Goal: Transaction & Acquisition: Purchase product/service

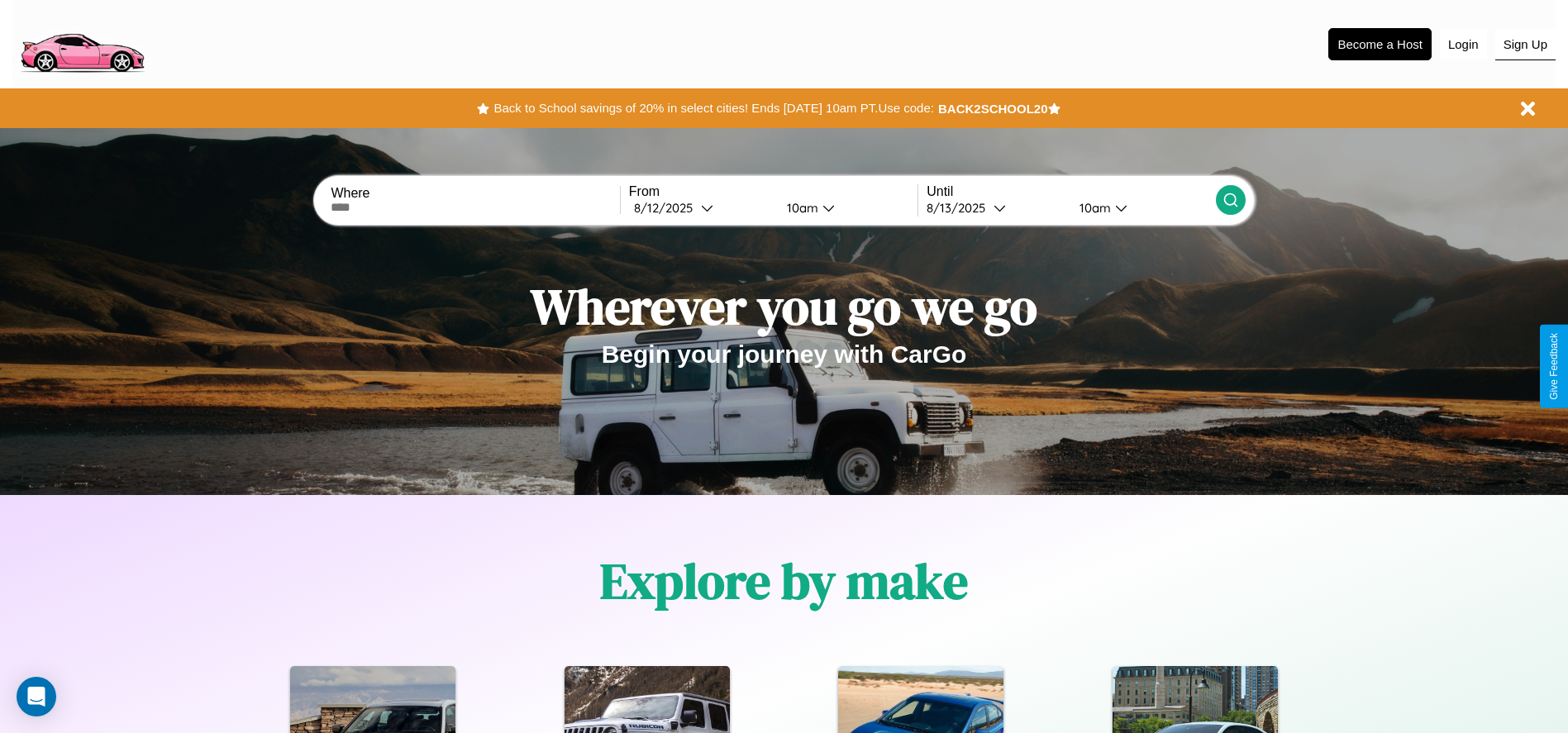
click at [1525, 44] on button "Sign Up" at bounding box center [1525, 44] width 61 height 31
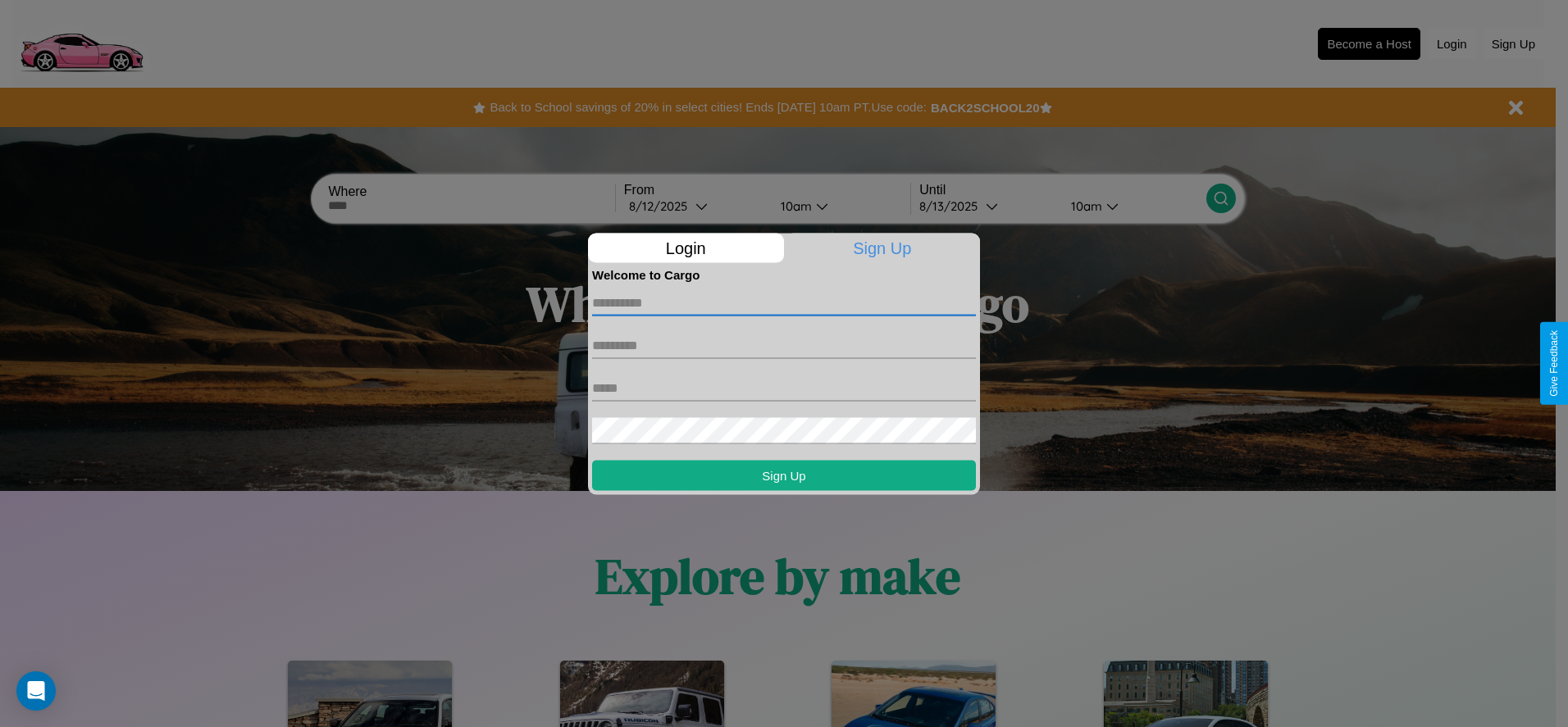
click at [784, 303] on input "text" at bounding box center [784, 302] width 384 height 26
type input "****"
click at [784, 345] on input "text" at bounding box center [784, 345] width 384 height 26
type input "********"
click at [784, 387] on input "text" at bounding box center [784, 387] width 384 height 26
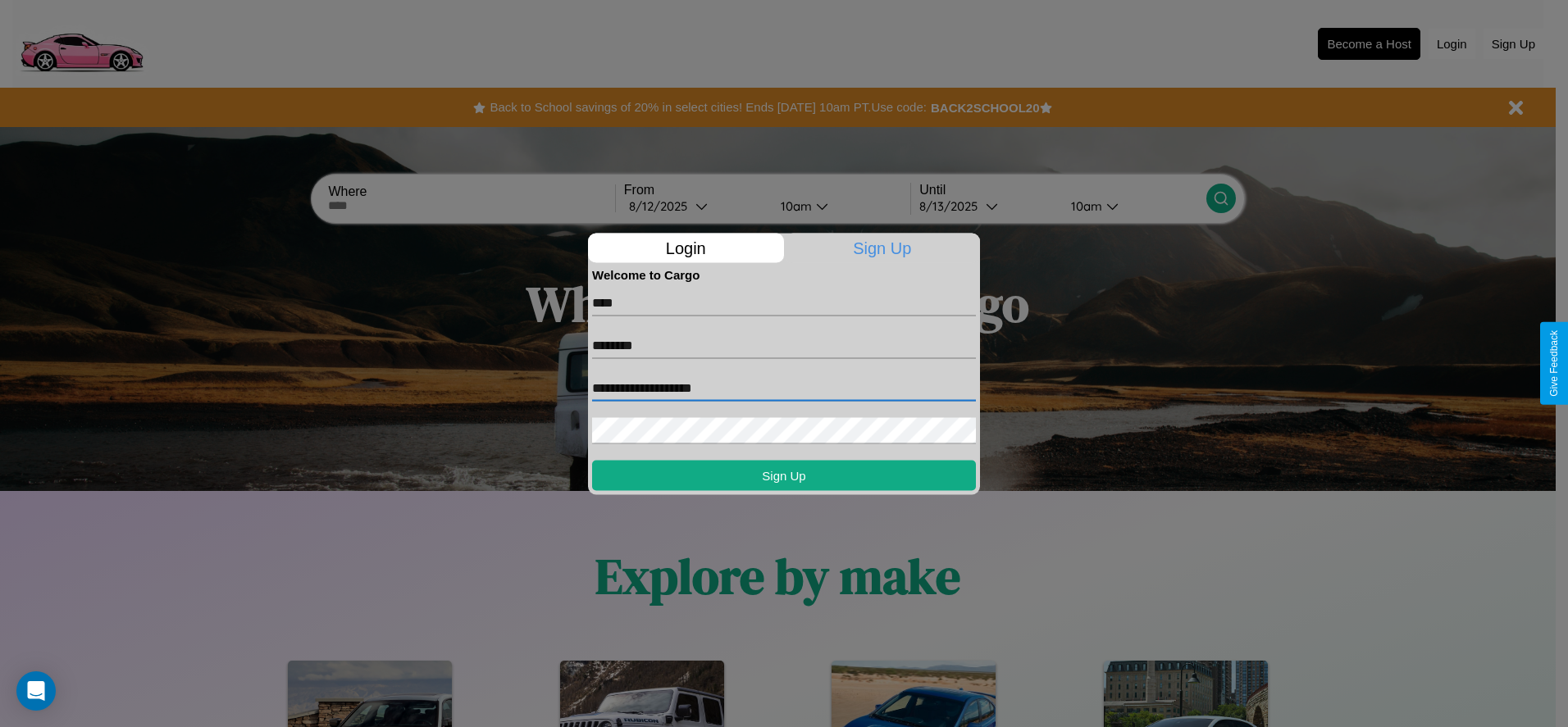
type input "**********"
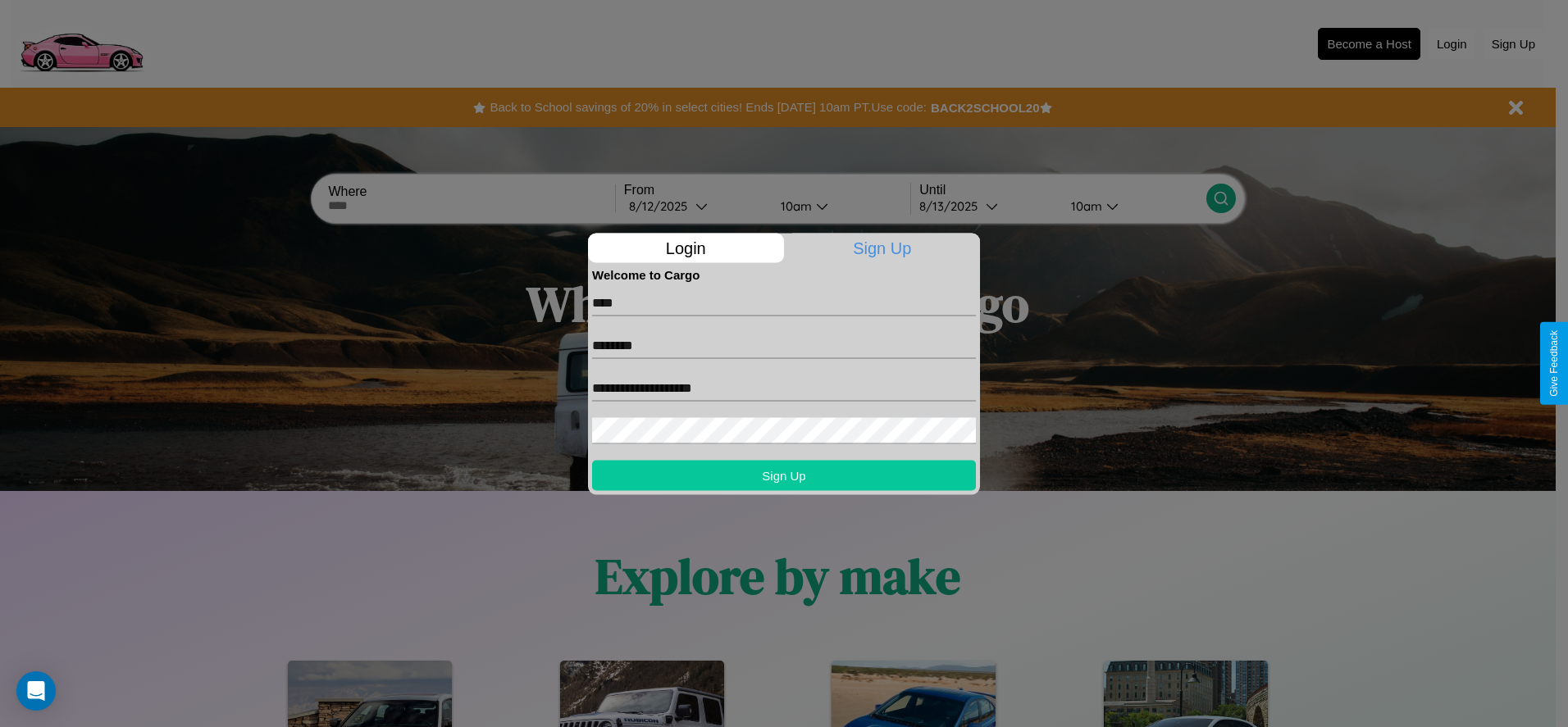
click at [784, 474] on button "Sign Up" at bounding box center [784, 475] width 384 height 30
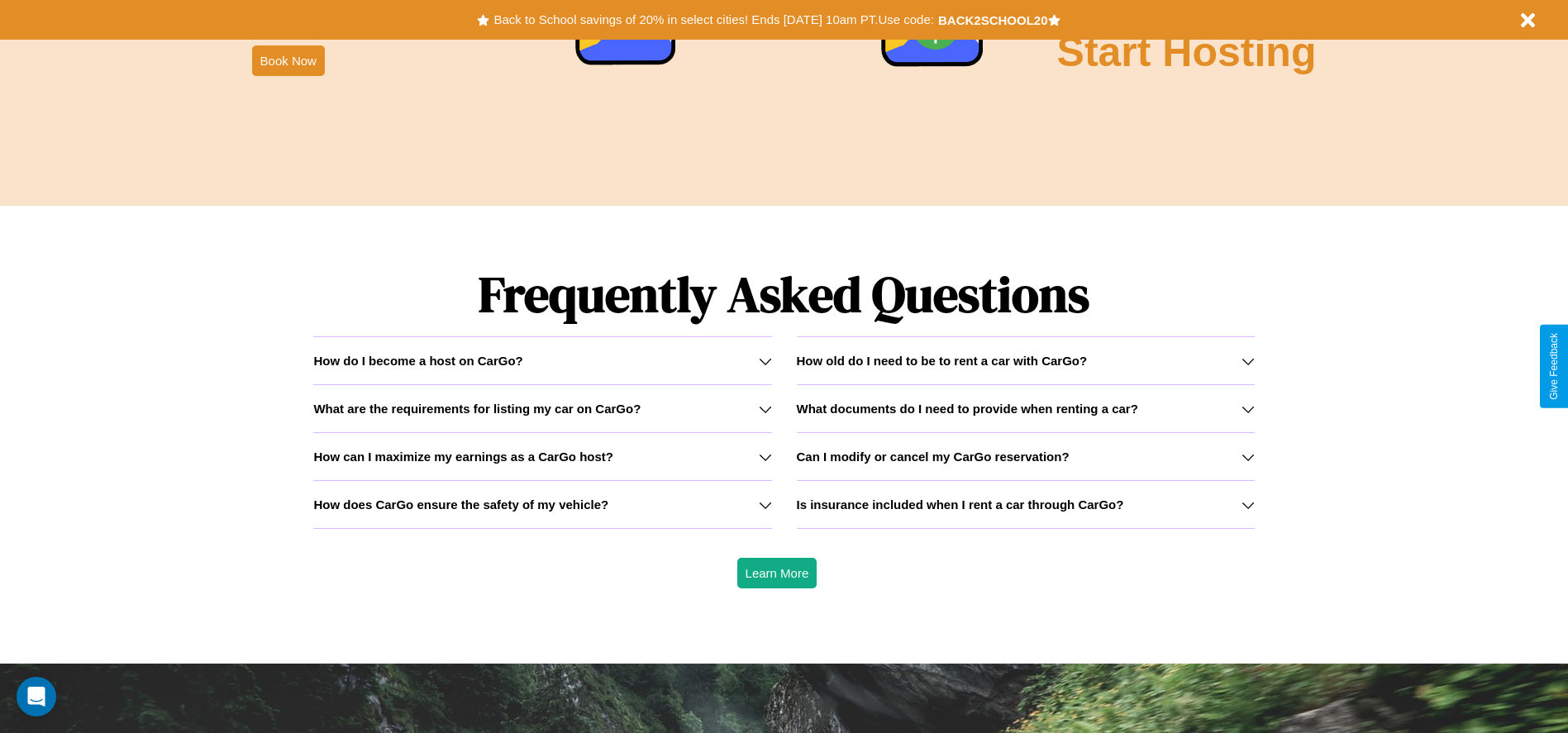
scroll to position [2371, 0]
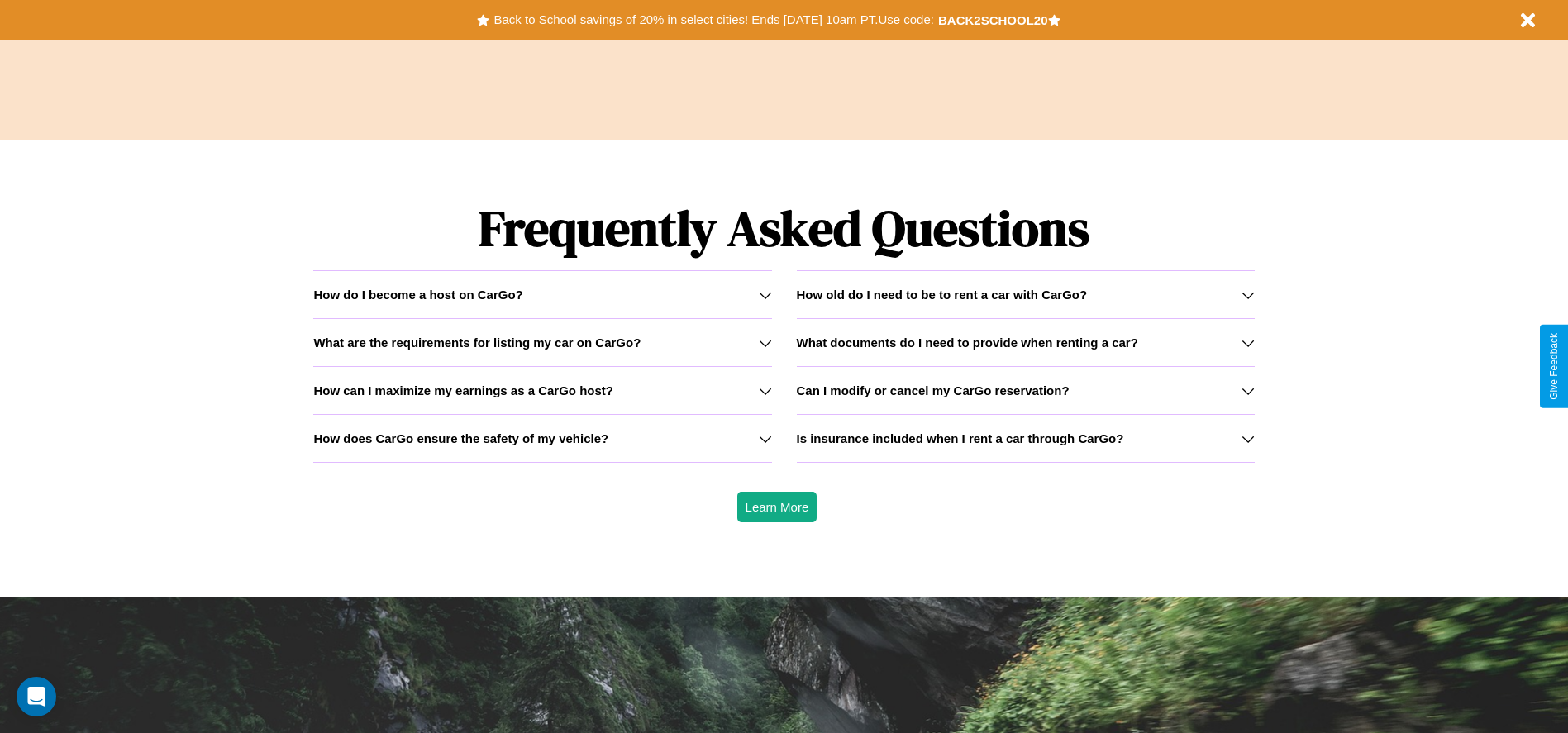
click at [1247, 342] on icon at bounding box center [1248, 343] width 13 height 13
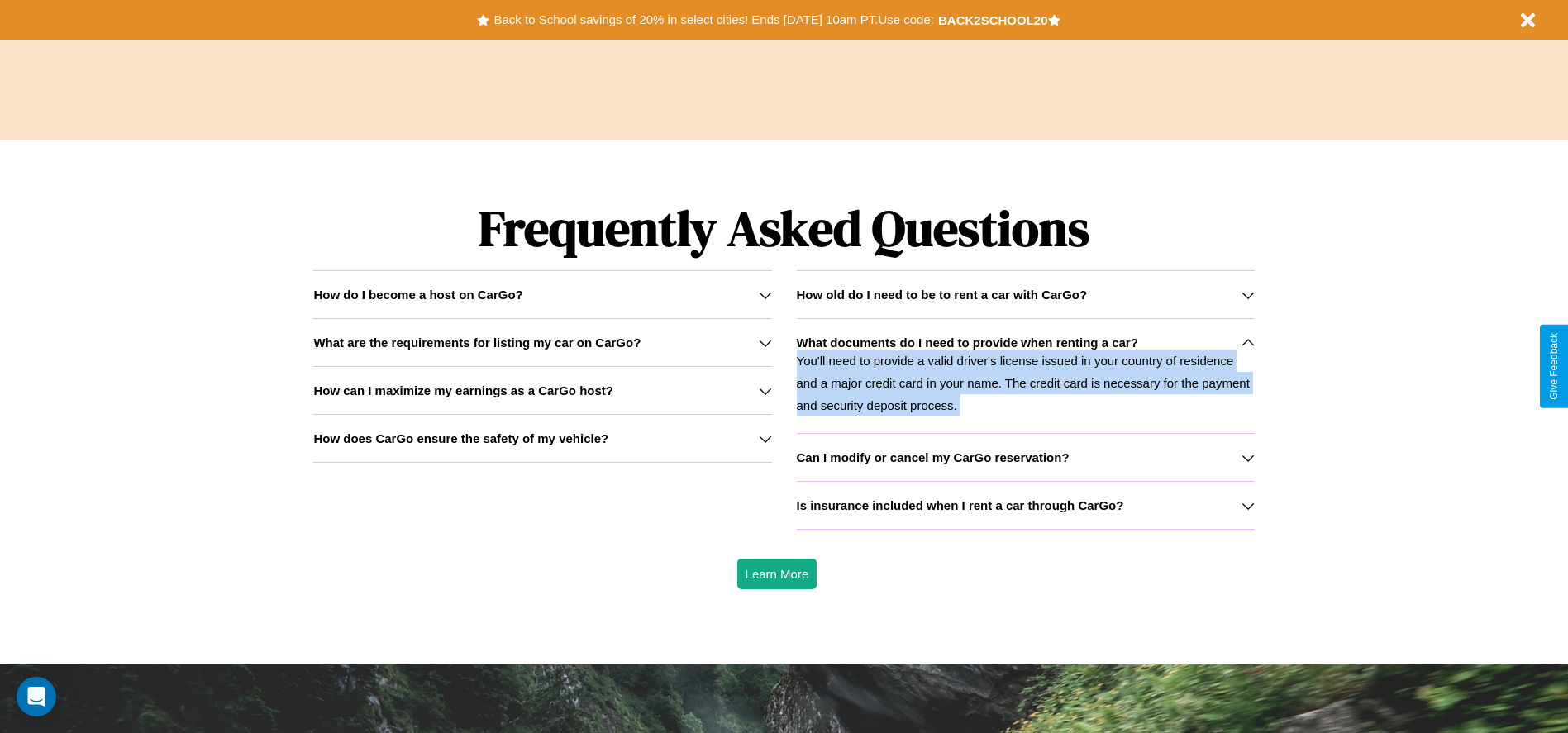
click at [1247, 342] on icon at bounding box center [1248, 343] width 13 height 13
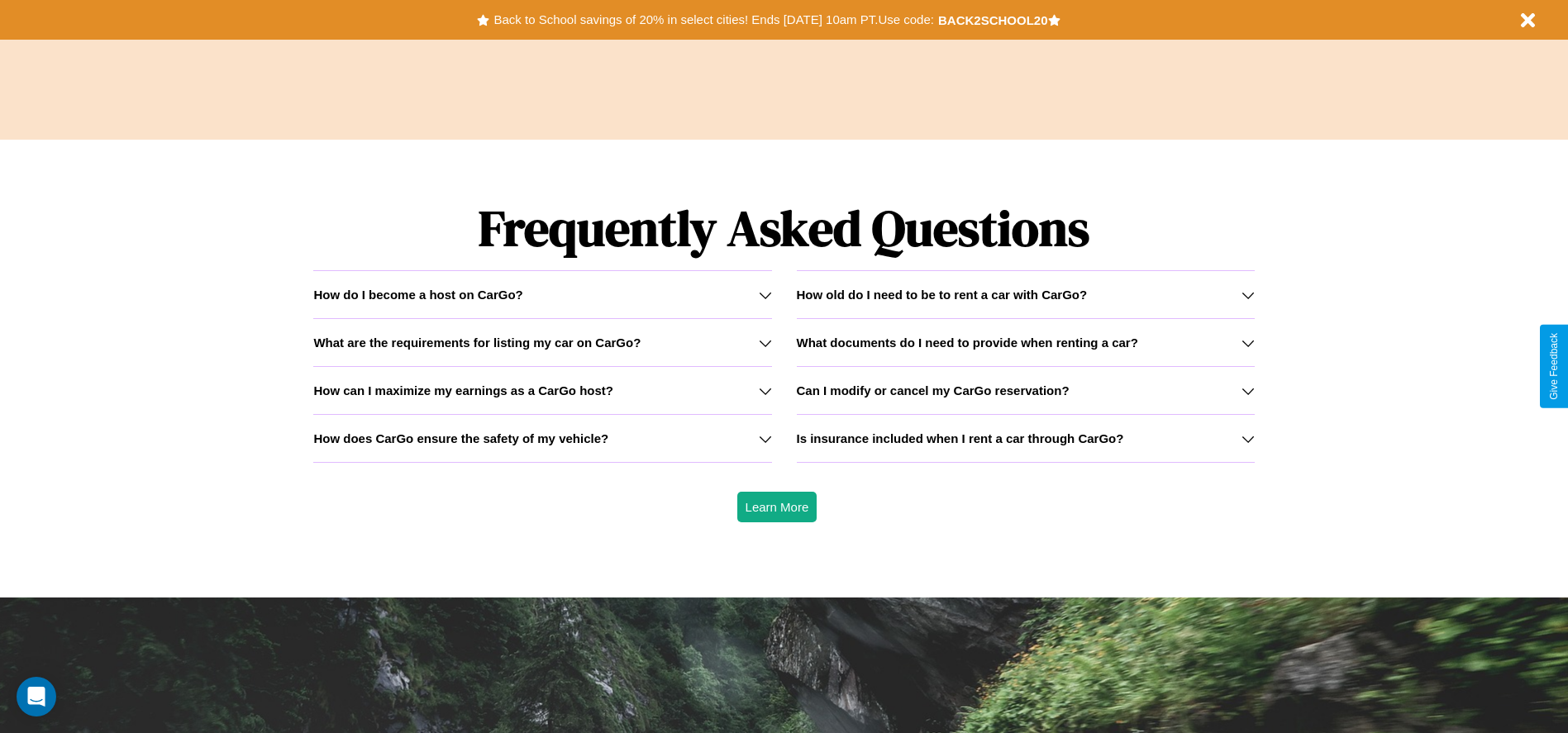
click at [764, 390] on icon at bounding box center [765, 391] width 13 height 13
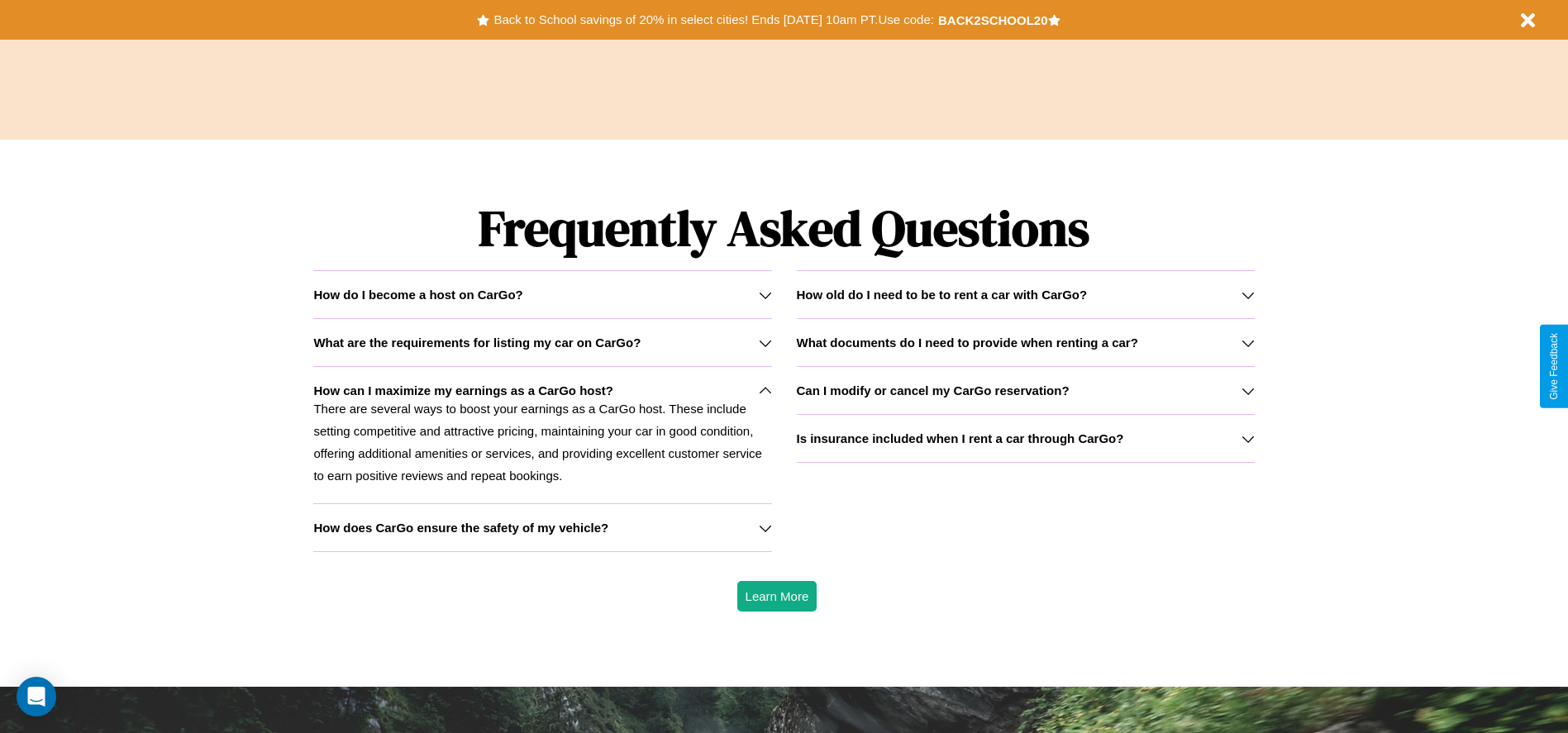
click at [1247, 294] on icon at bounding box center [1248, 295] width 13 height 13
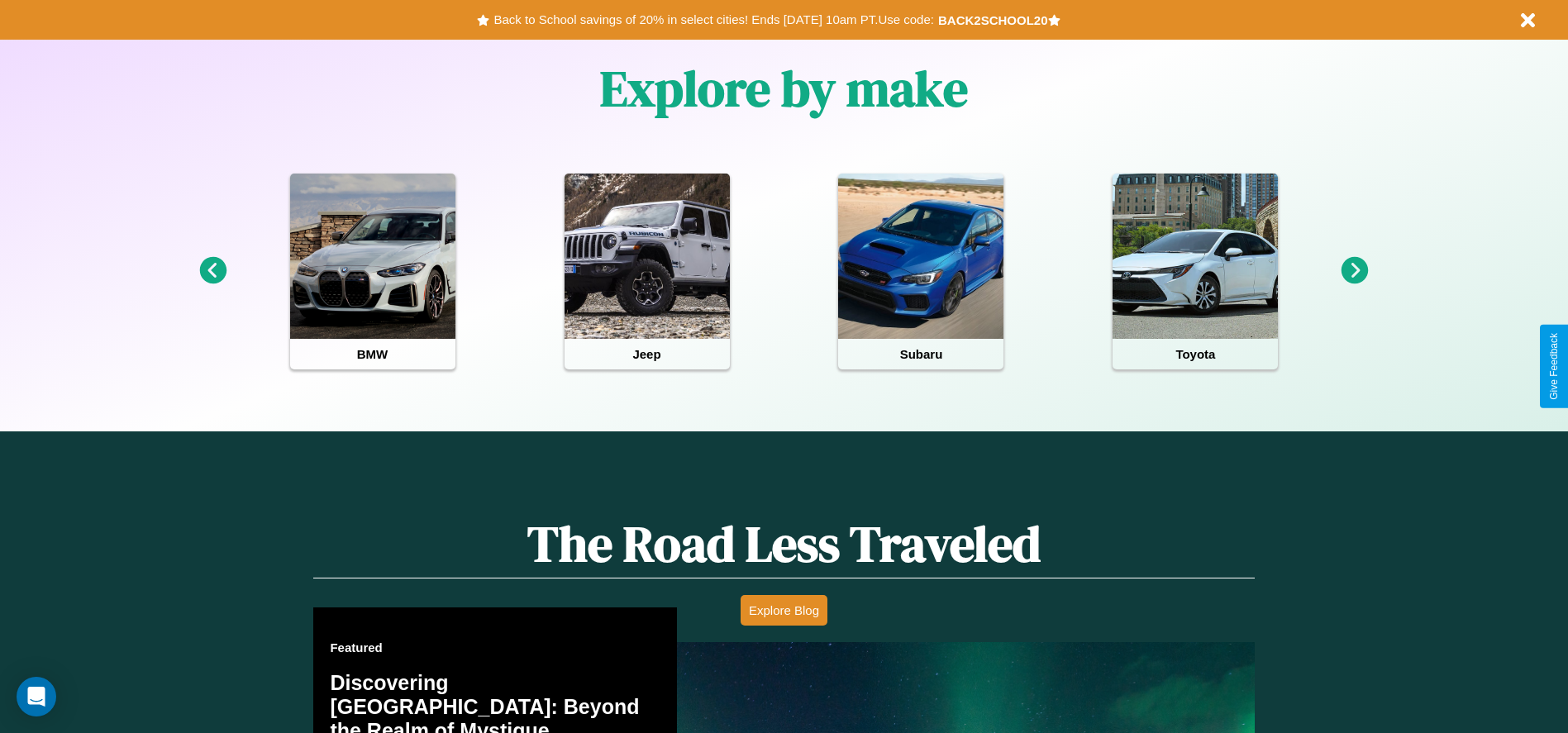
scroll to position [343, 0]
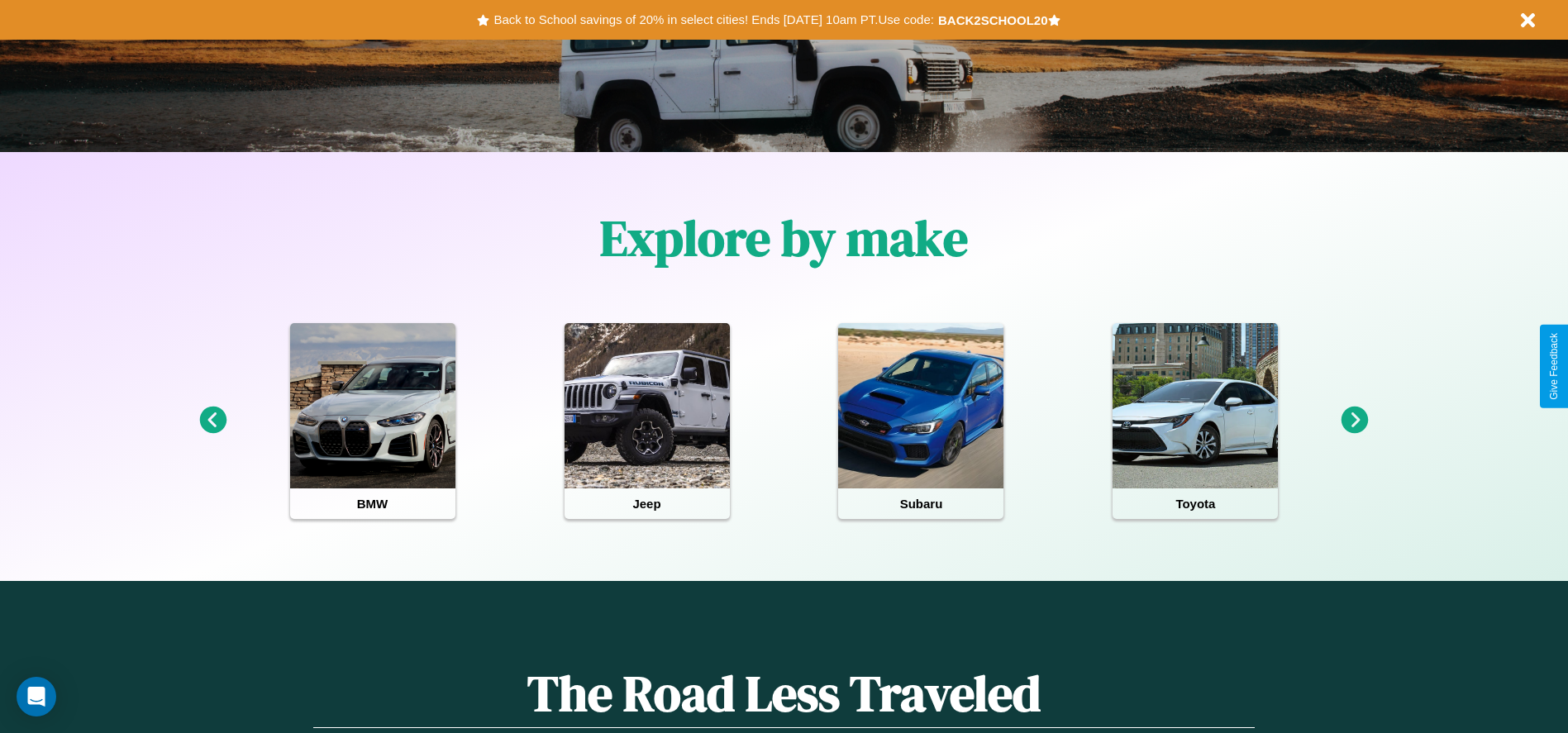
click at [213, 421] on icon at bounding box center [213, 420] width 27 height 27
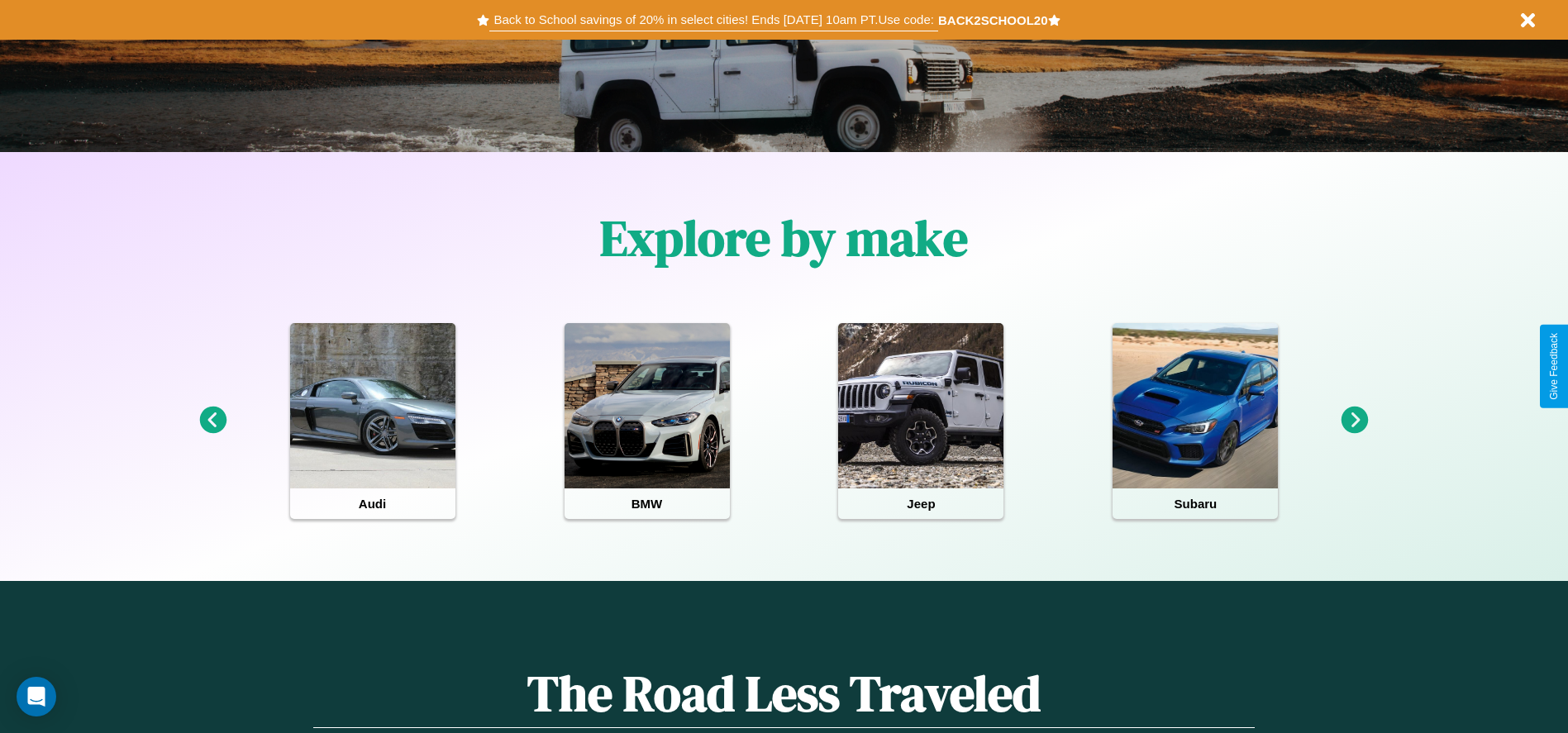
click at [714, 20] on button "Back to School savings of 20% in select cities! Ends 9/1 at 10am PT. Use code:" at bounding box center [713, 19] width 448 height 23
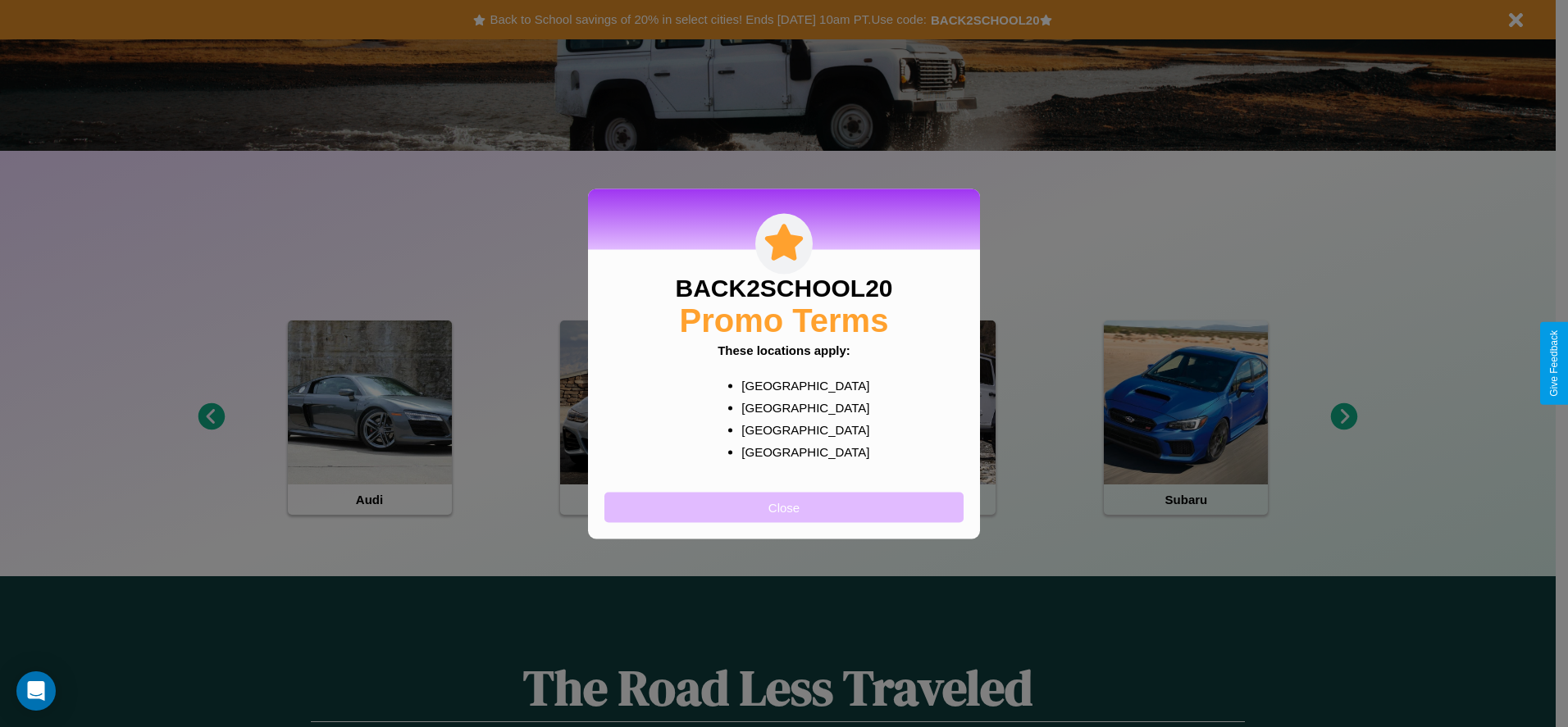
click at [784, 507] on button "Close" at bounding box center [784, 507] width 359 height 30
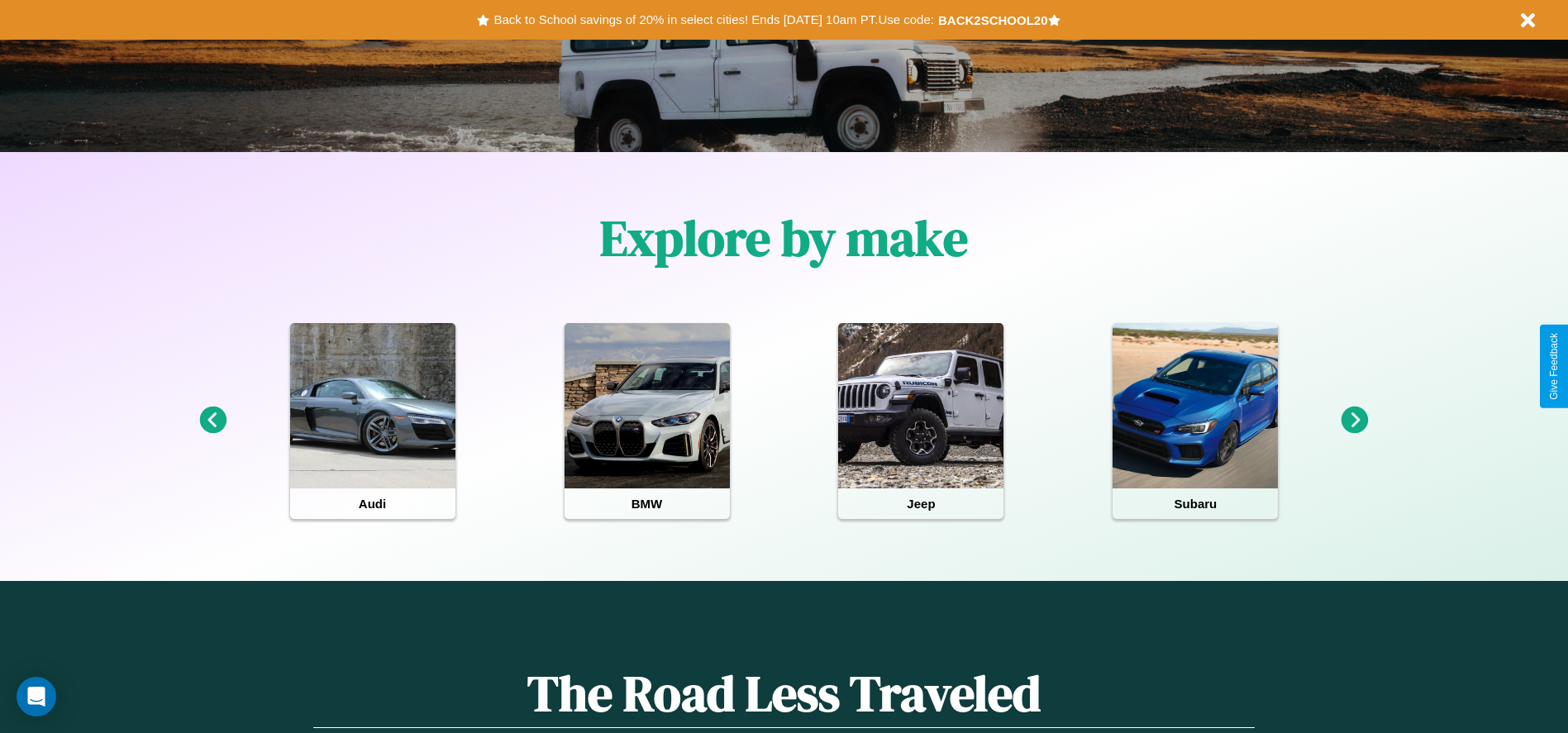
click at [1355, 421] on icon at bounding box center [1355, 420] width 27 height 27
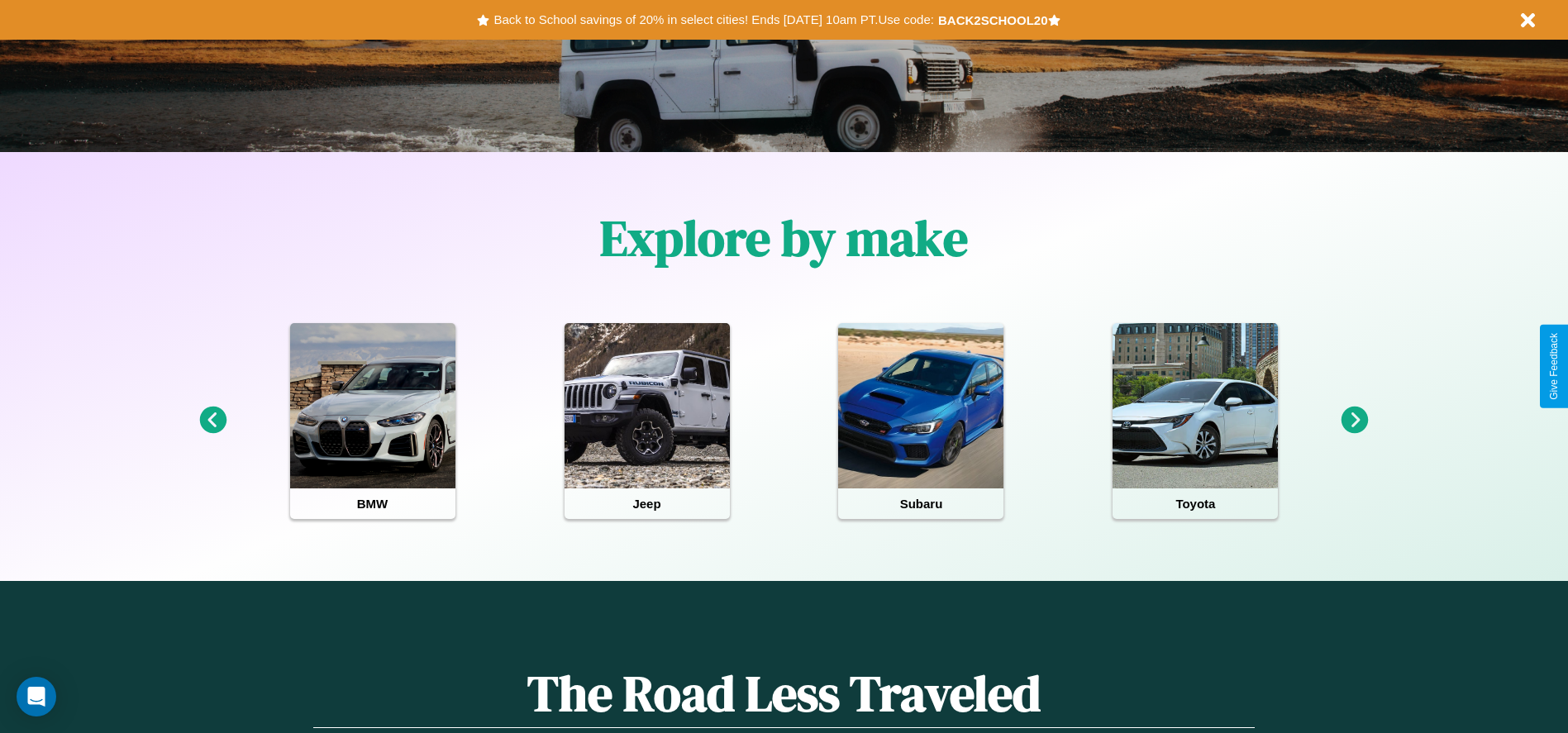
click at [213, 421] on icon at bounding box center [213, 420] width 27 height 27
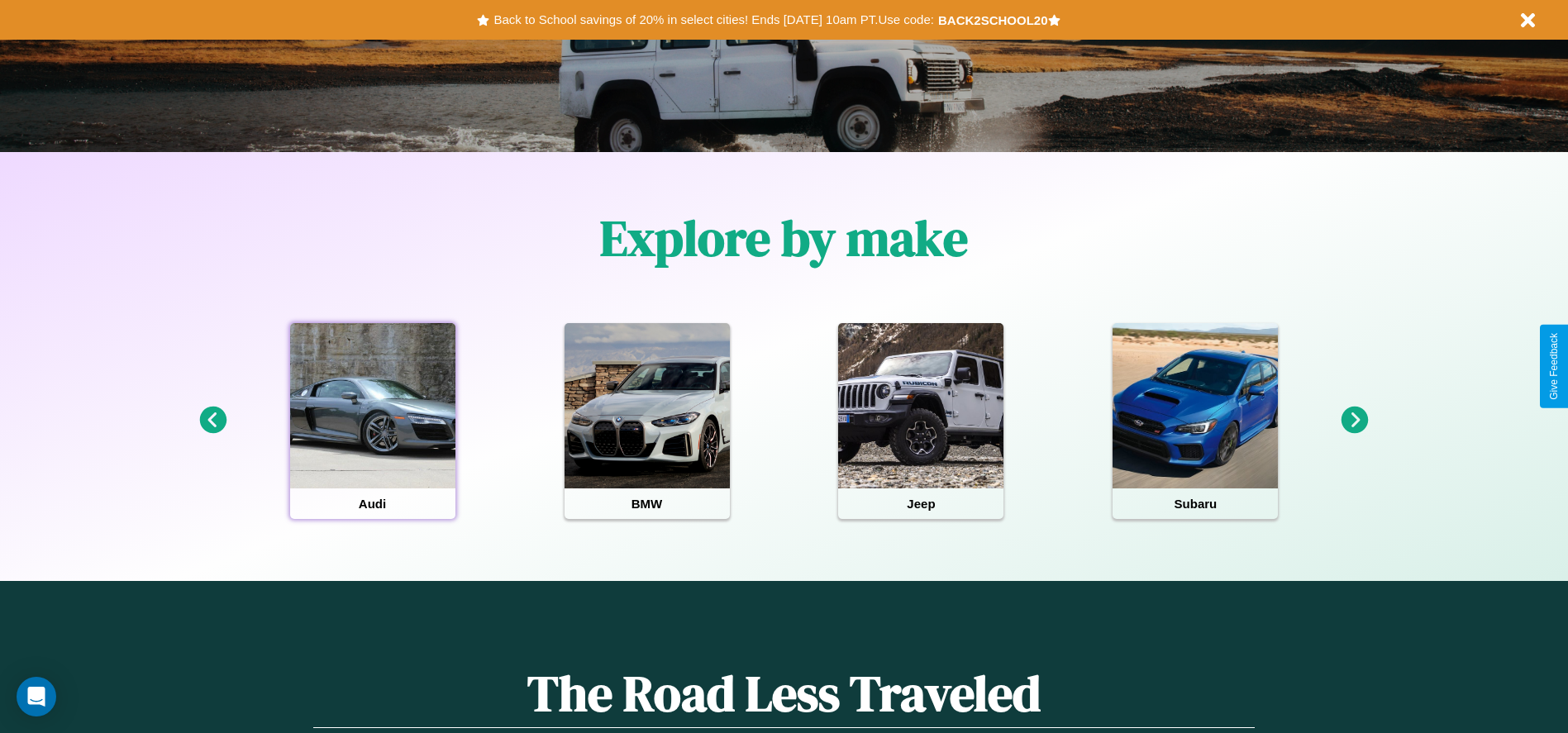
click at [372, 421] on div at bounding box center [373, 406] width 165 height 165
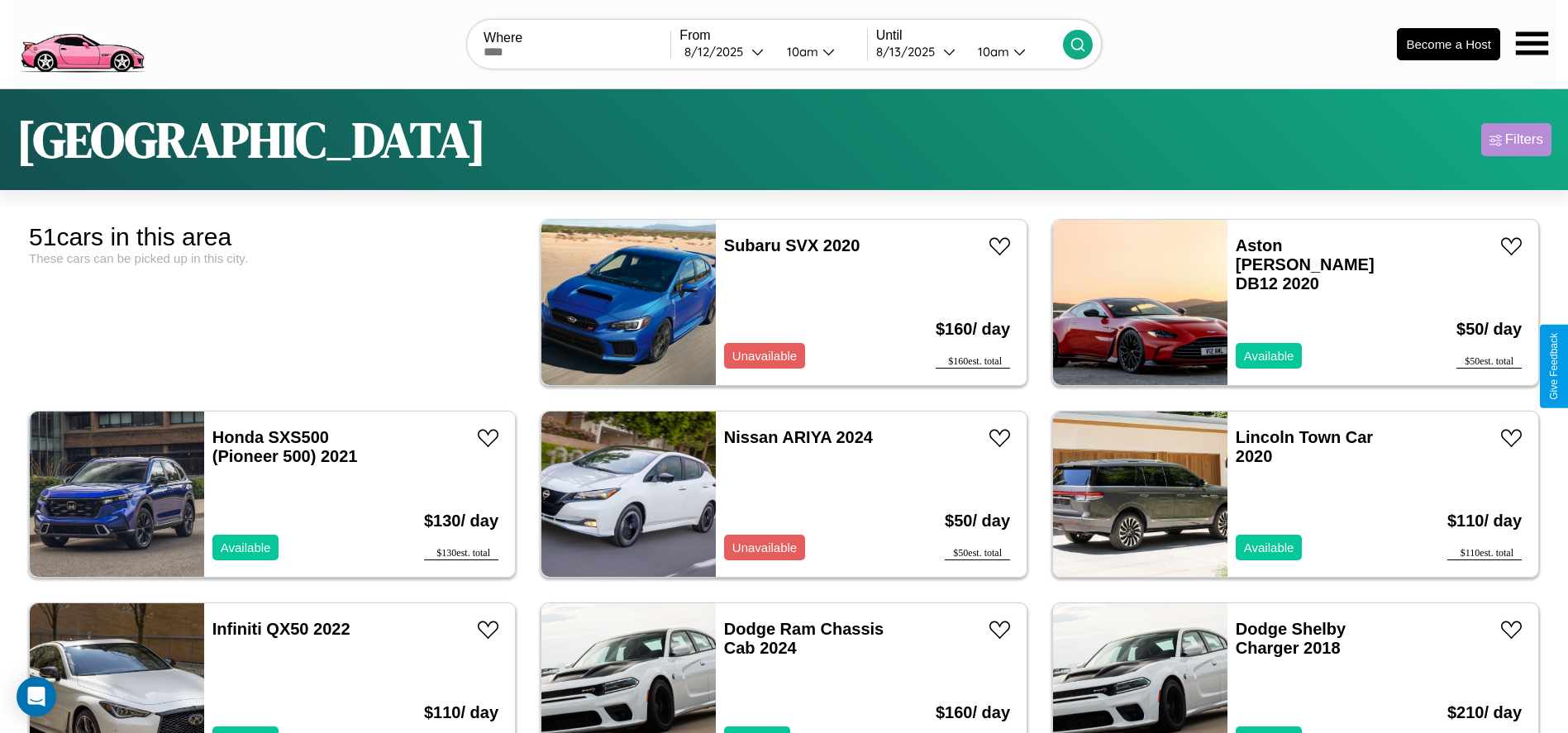
click at [1516, 140] on div "Filters" at bounding box center [1523, 140] width 38 height 17
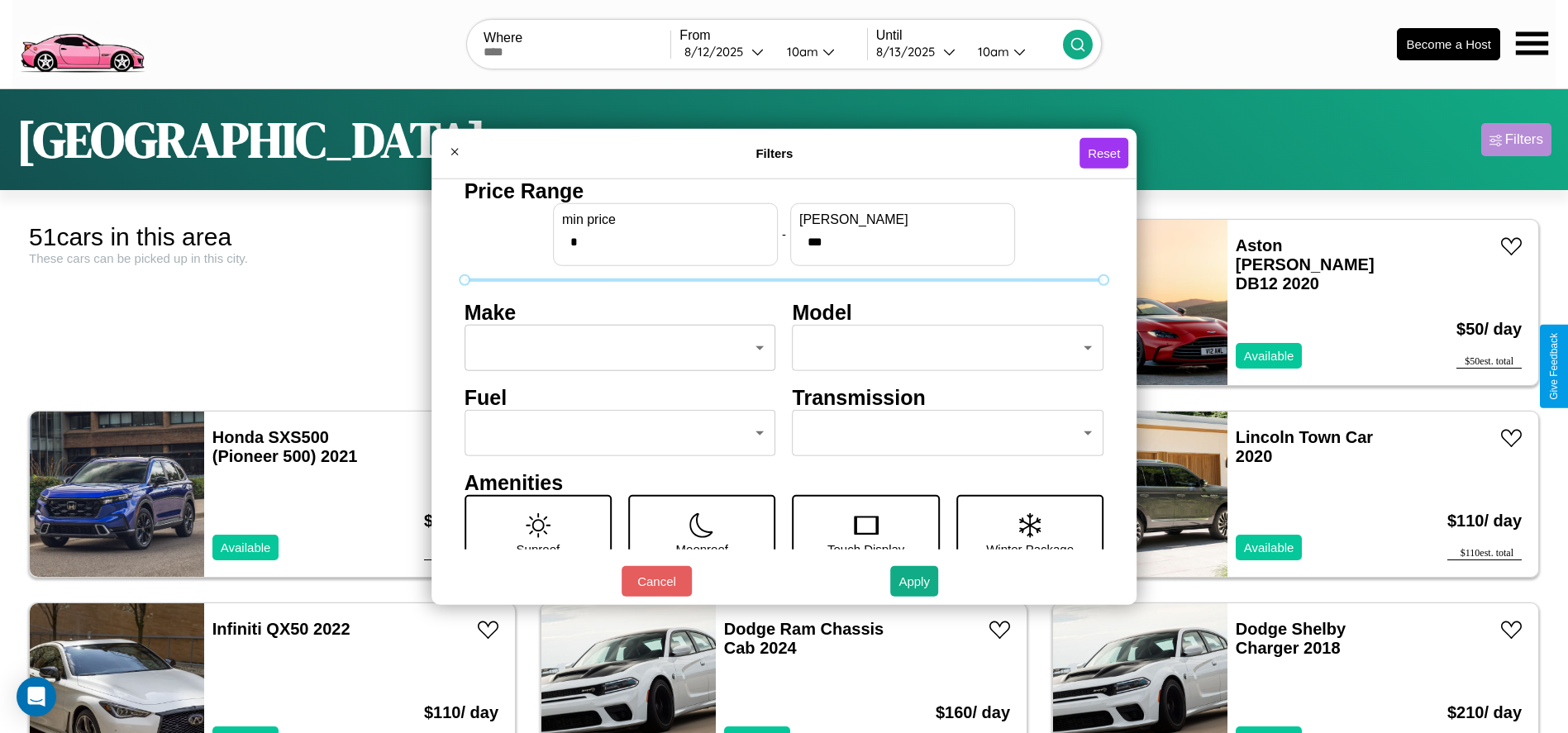
scroll to position [69, 0]
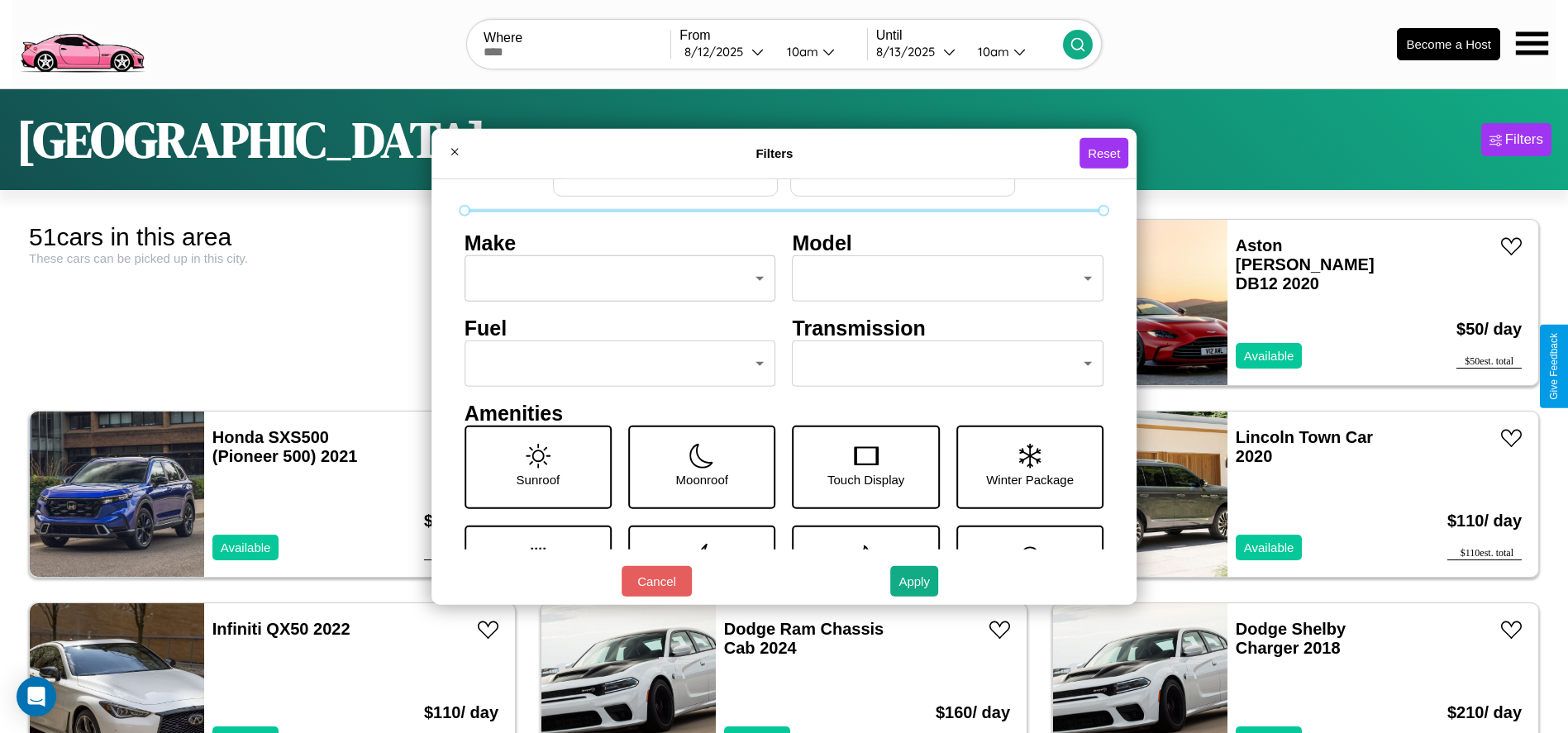
click at [615, 364] on body "CarGo Where From 8 / 12 / 2025 10am Until 8 / 13 / 2025 10am Become a Host Dall…" at bounding box center [784, 418] width 1568 height 836
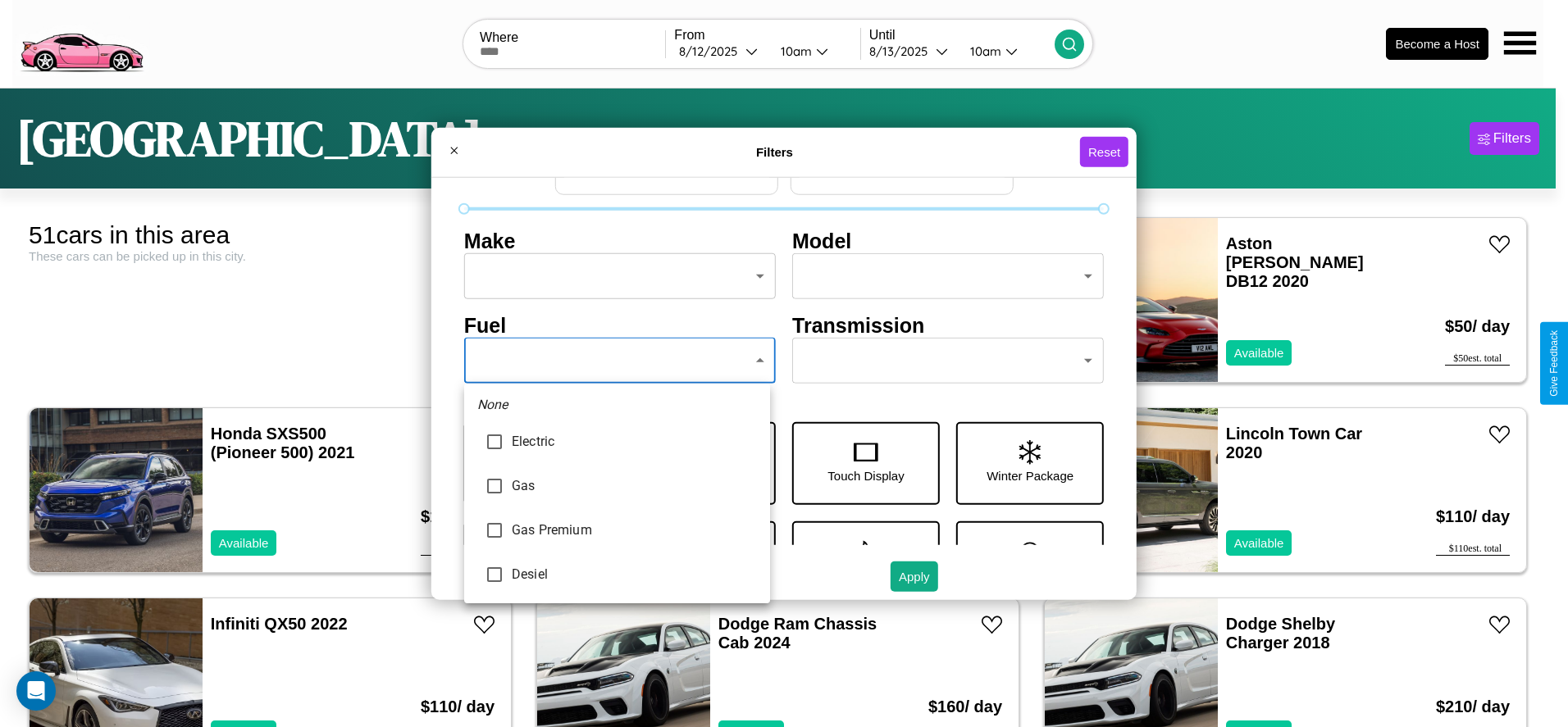
type input "********"
click at [617, 361] on div at bounding box center [784, 363] width 1568 height 727
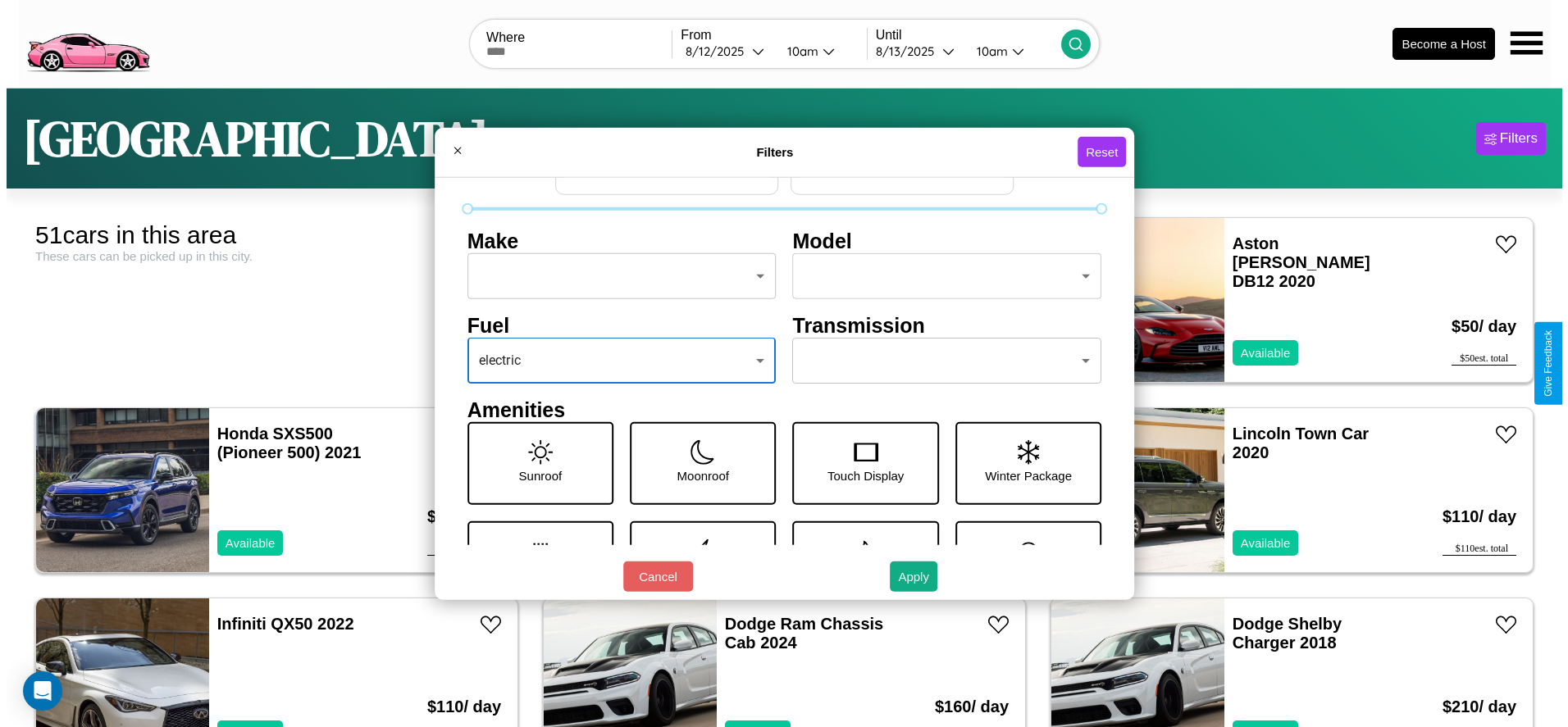
scroll to position [0, 0]
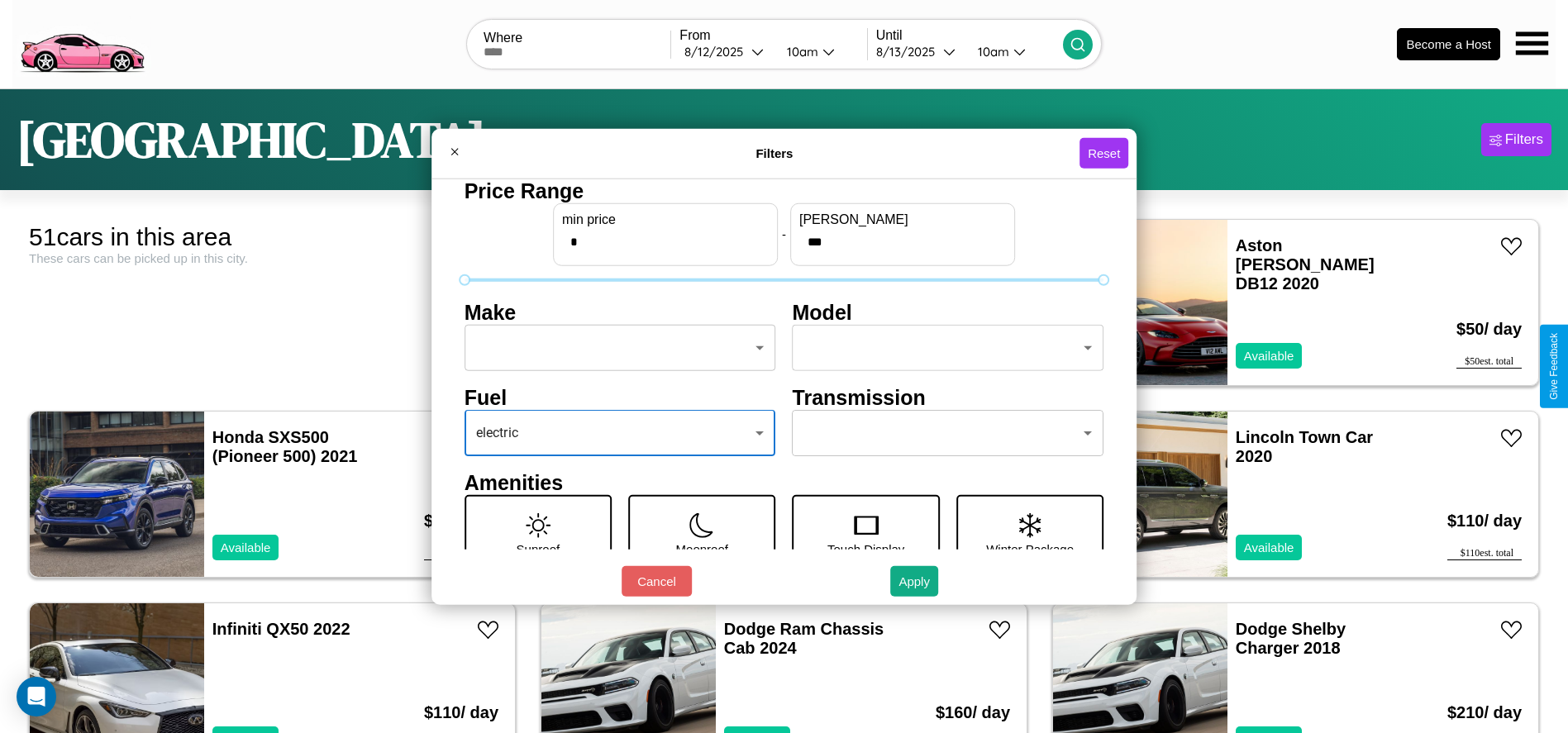
click at [615, 348] on body "CarGo Where From 8 / 12 / 2025 10am Until 8 / 13 / 2025 10am Become a Host Dall…" at bounding box center [784, 418] width 1568 height 836
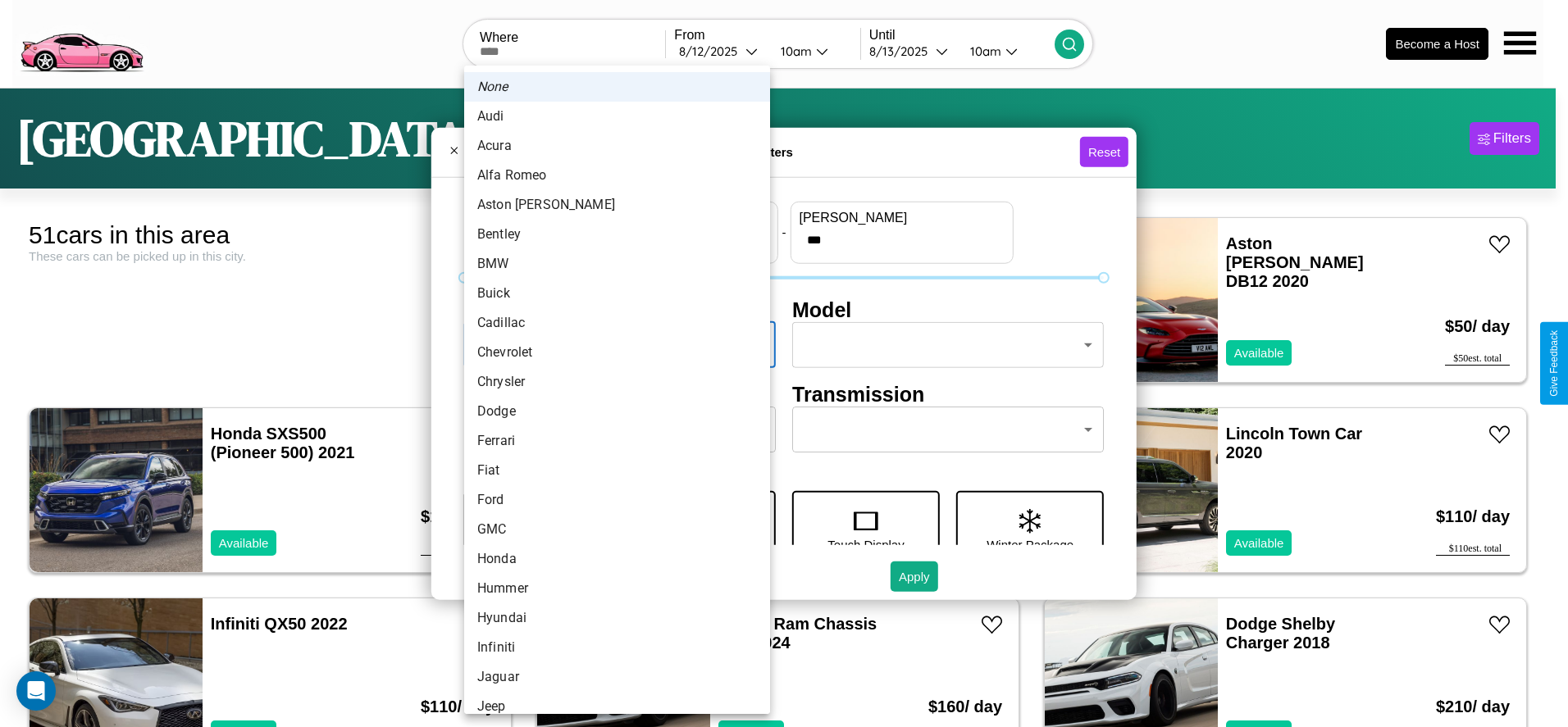
scroll to position [217, 0]
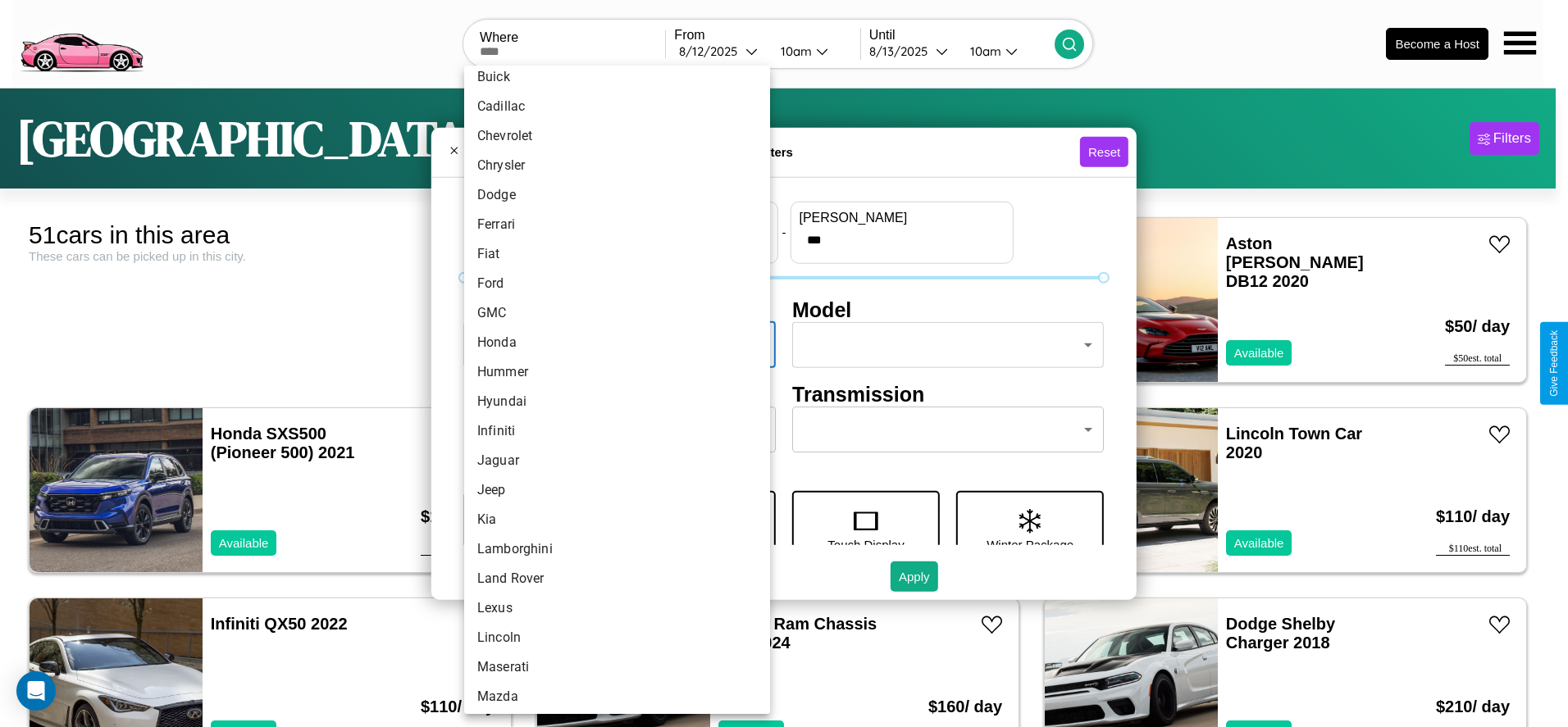
click at [611, 389] on li "Hyundai" at bounding box center [617, 401] width 306 height 29
type input "*******"
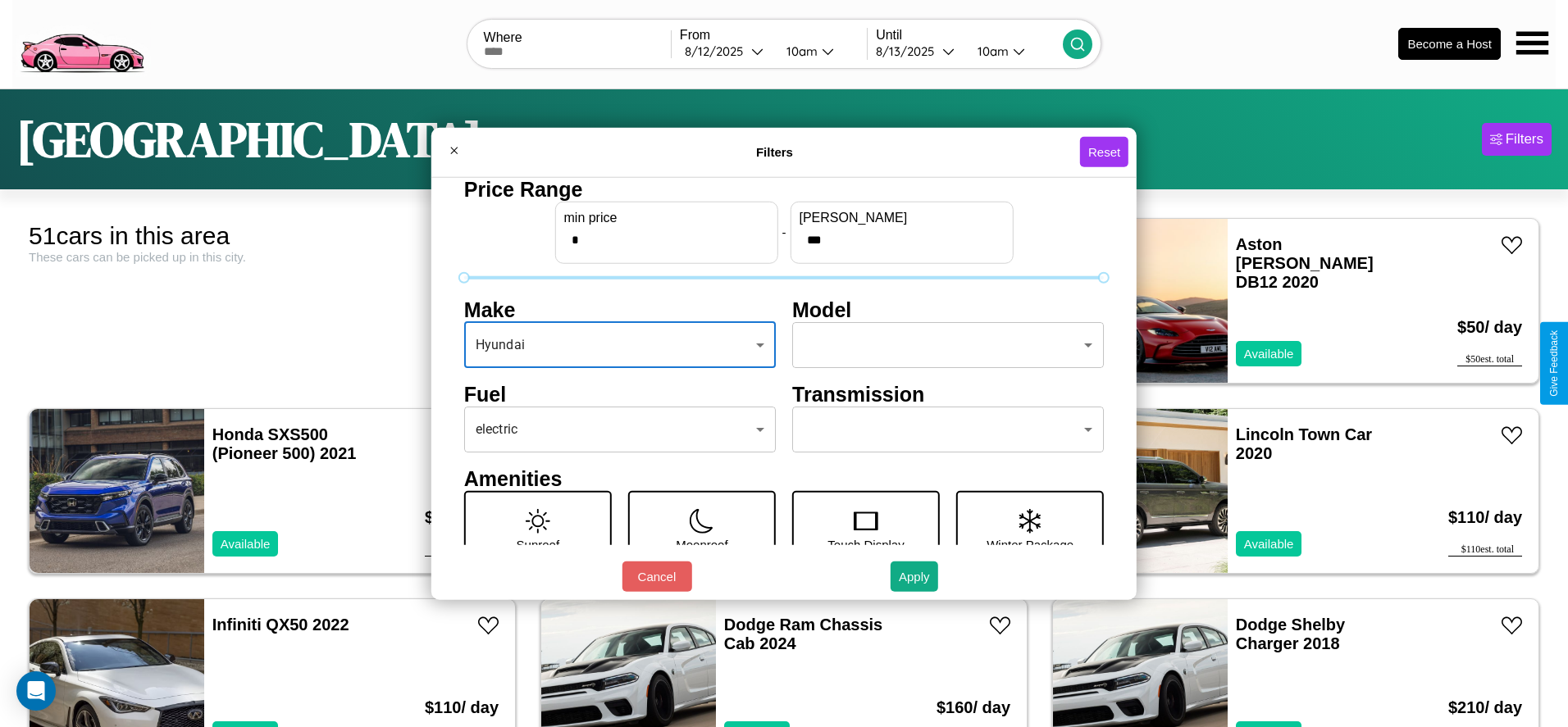
scroll to position [228, 0]
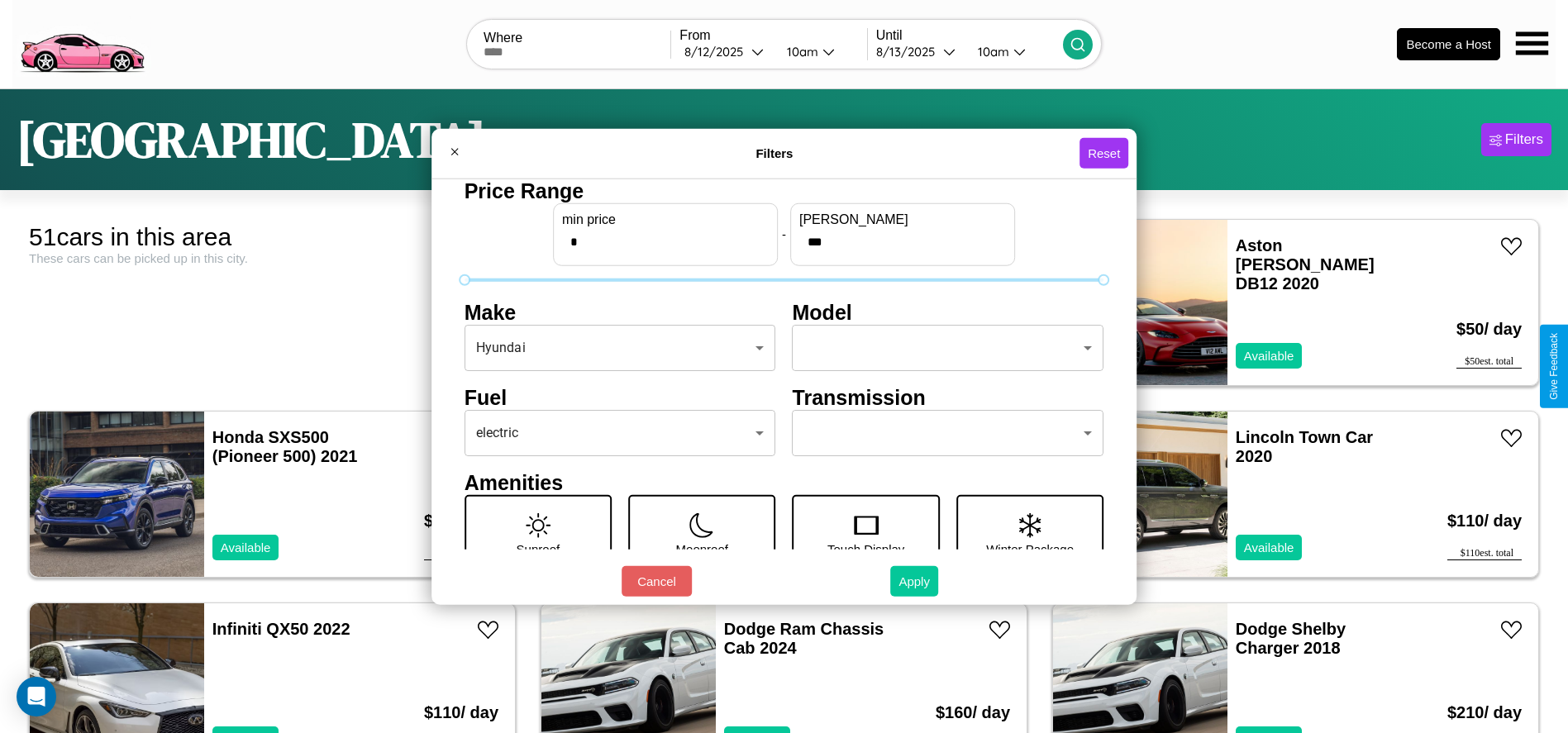
click at [915, 581] on button "Apply" at bounding box center [913, 581] width 48 height 30
